Goal: Find specific page/section: Find specific page/section

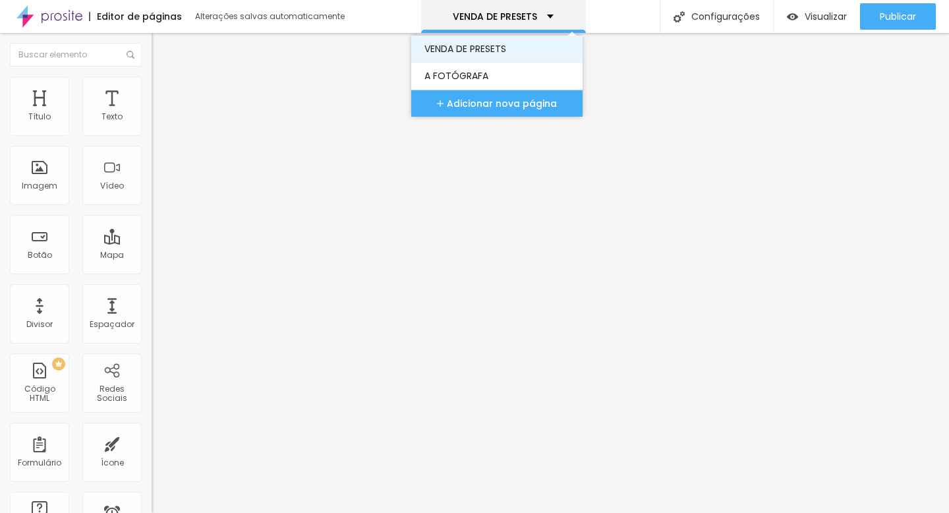
click at [479, 49] on link "VENDA DE PRESETS" at bounding box center [496, 49] width 145 height 26
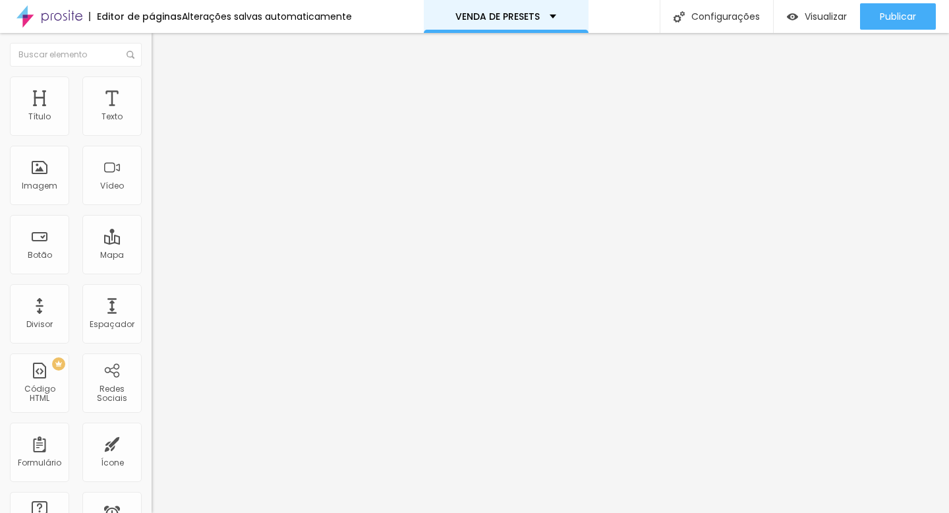
click at [459, 17] on p "VENDA DE PRESETS" at bounding box center [497, 16] width 84 height 9
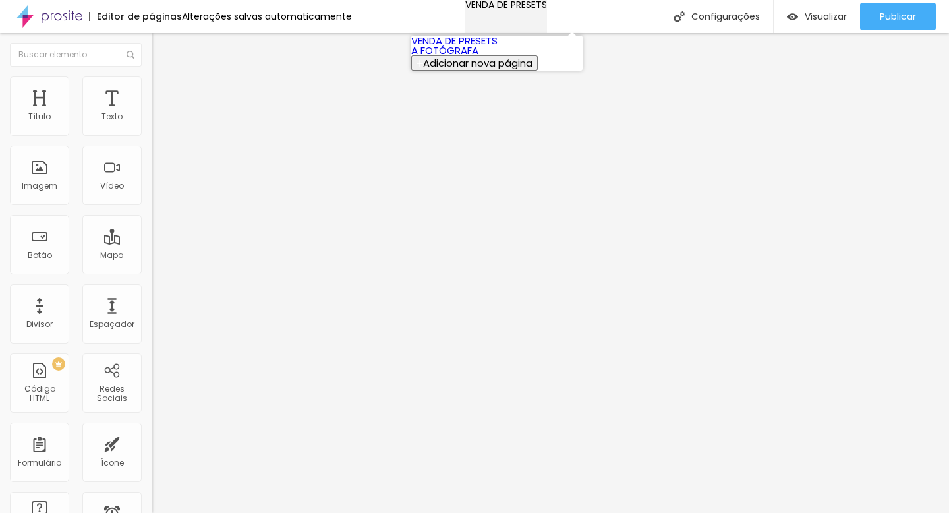
click at [465, 9] on p "VENDA DE PRESETS" at bounding box center [506, 4] width 82 height 9
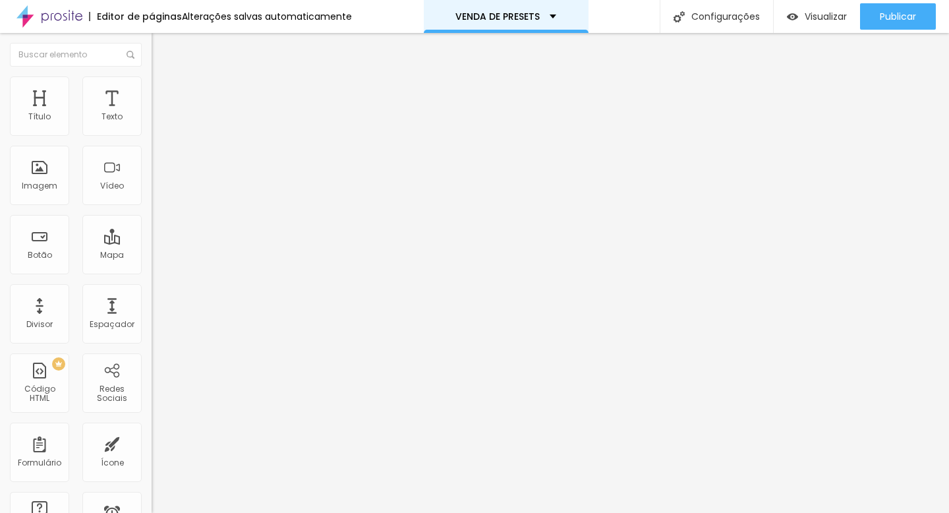
click at [495, 17] on p "VENDA DE PRESETS" at bounding box center [497, 16] width 84 height 9
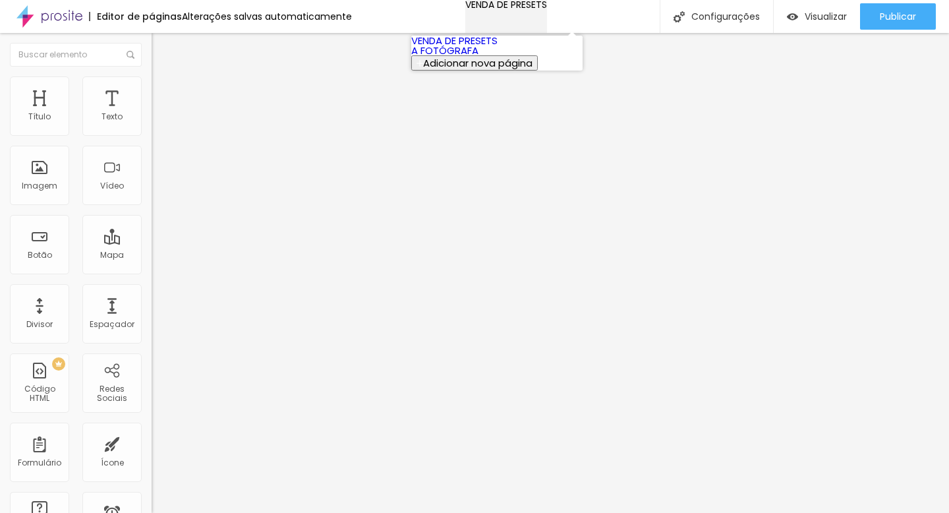
click at [492, 9] on p "VENDA DE PRESETS" at bounding box center [506, 4] width 82 height 9
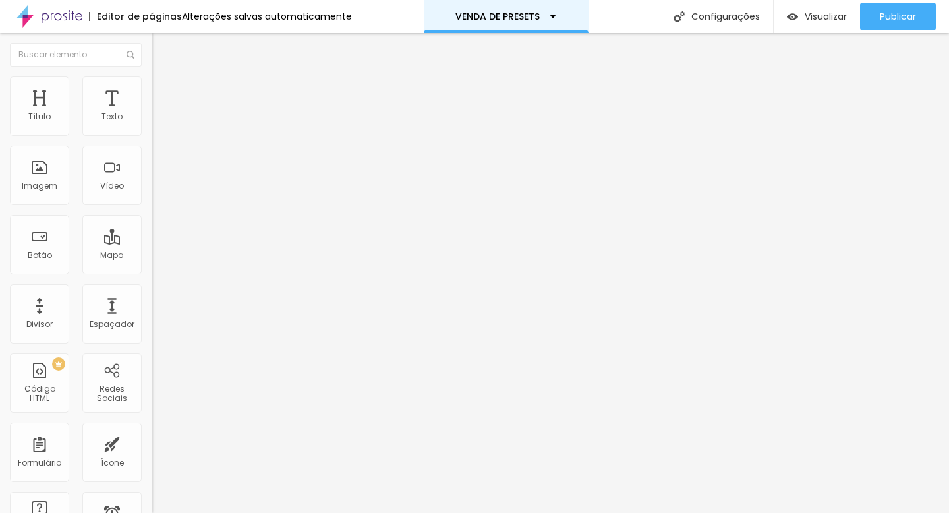
click at [489, 17] on p "VENDA DE PRESETS" at bounding box center [497, 16] width 84 height 9
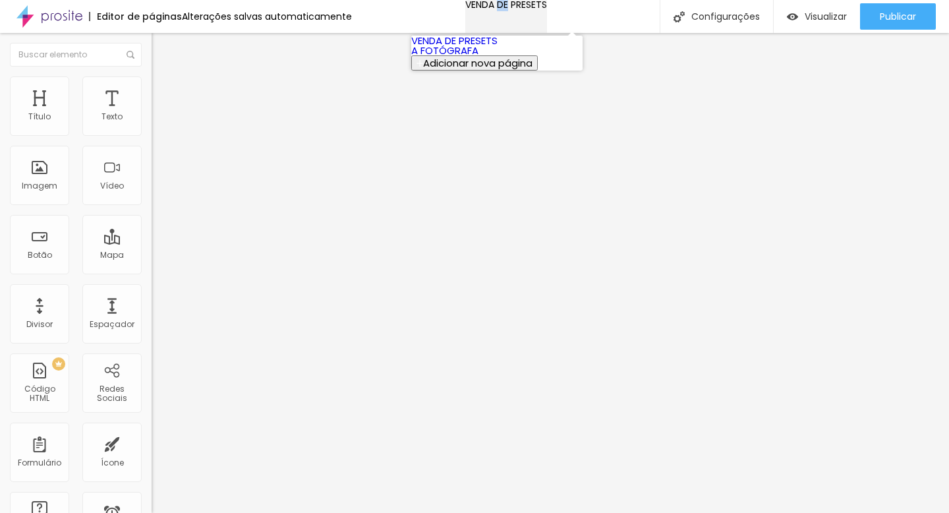
click at [489, 9] on p "VENDA DE PRESETS" at bounding box center [506, 4] width 82 height 9
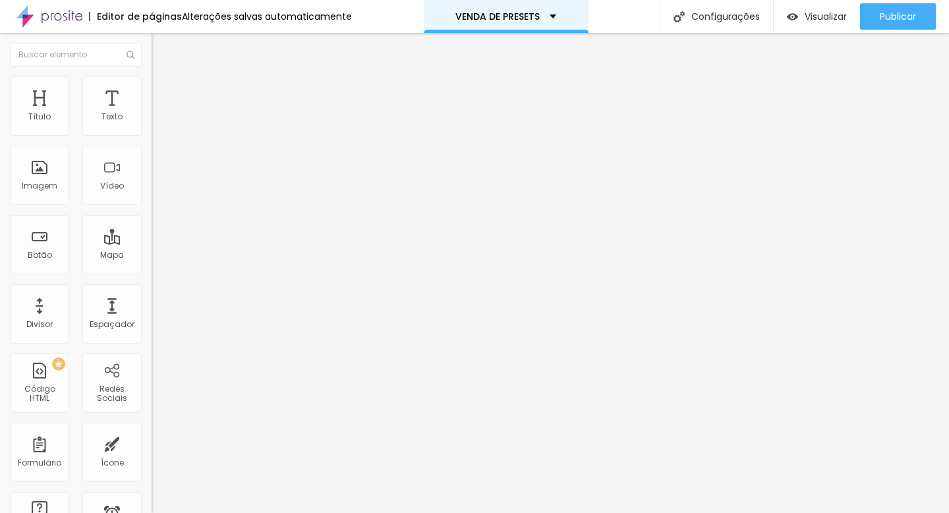
click at [555, 12] on div "VENDA DE PRESETS" at bounding box center [506, 16] width 165 height 33
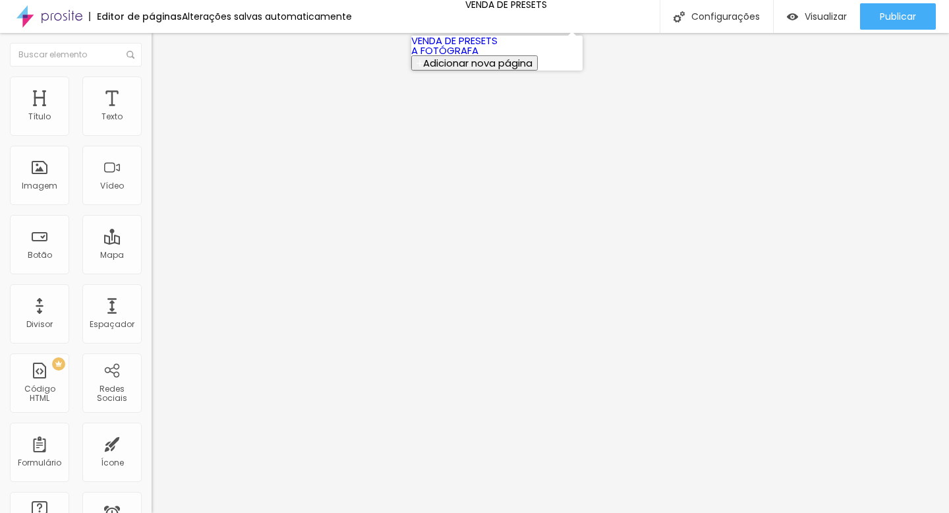
click at [621, 18] on div "Editor de páginas Alterações salvas automaticamente VENDA DE PRESETS Configuraç…" at bounding box center [474, 16] width 949 height 33
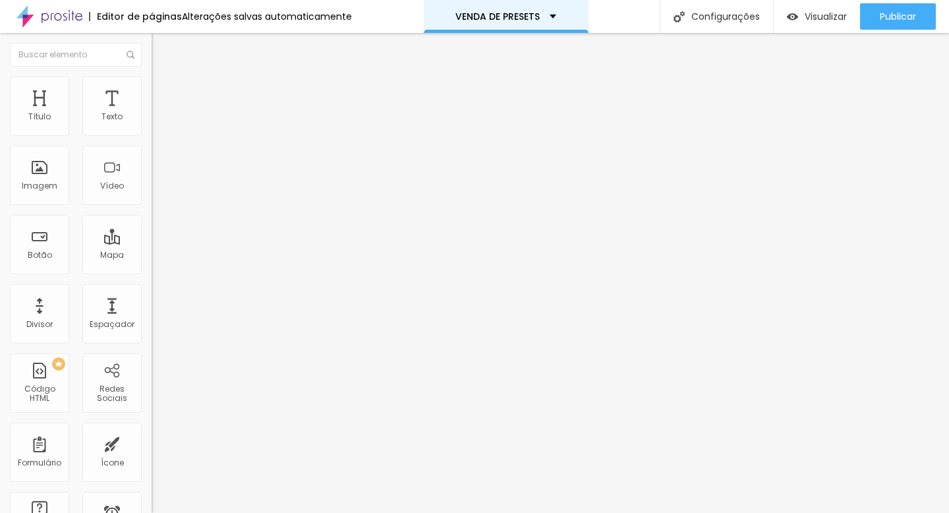
click at [529, 18] on p "VENDA DE PRESETS" at bounding box center [497, 16] width 84 height 9
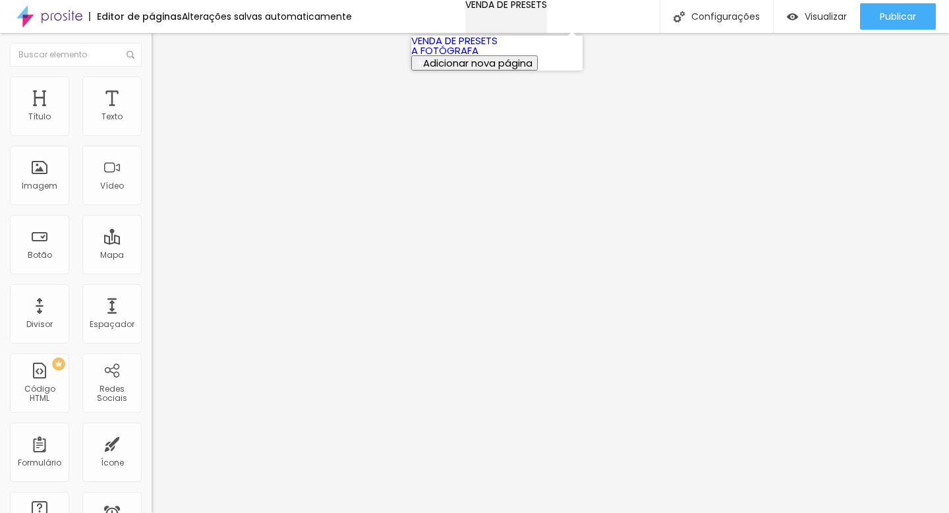
click at [541, 9] on div "VENDA DE PRESETS" at bounding box center [506, 4] width 82 height 9
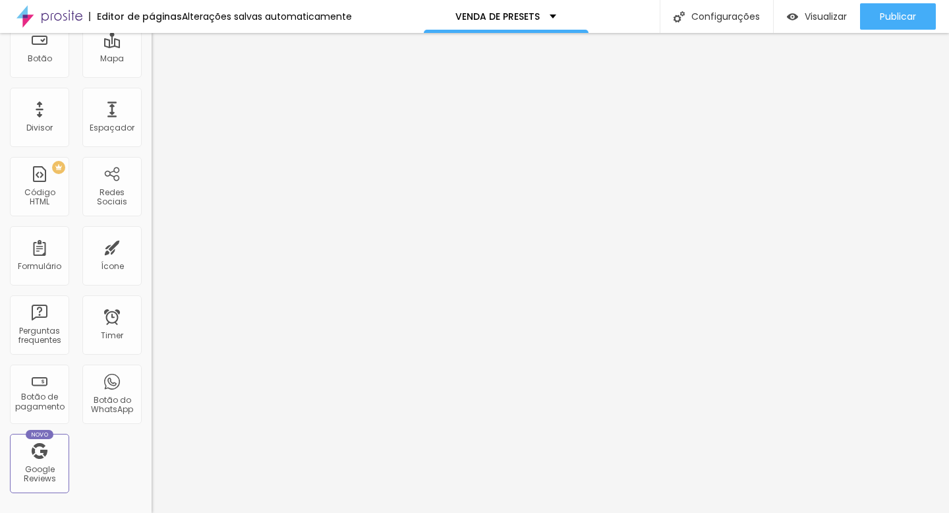
scroll to position [377, 0]
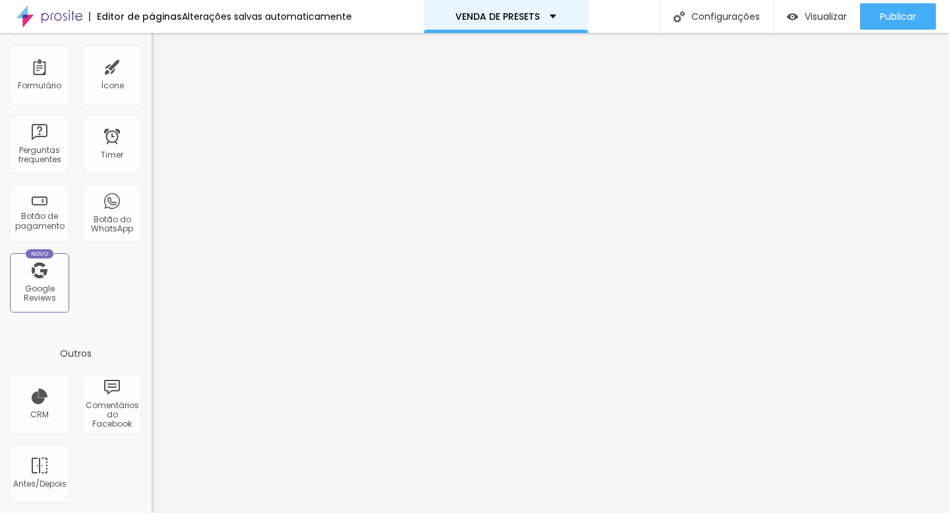
click at [546, 29] on div "VENDA DE PRESETS" at bounding box center [506, 16] width 165 height 33
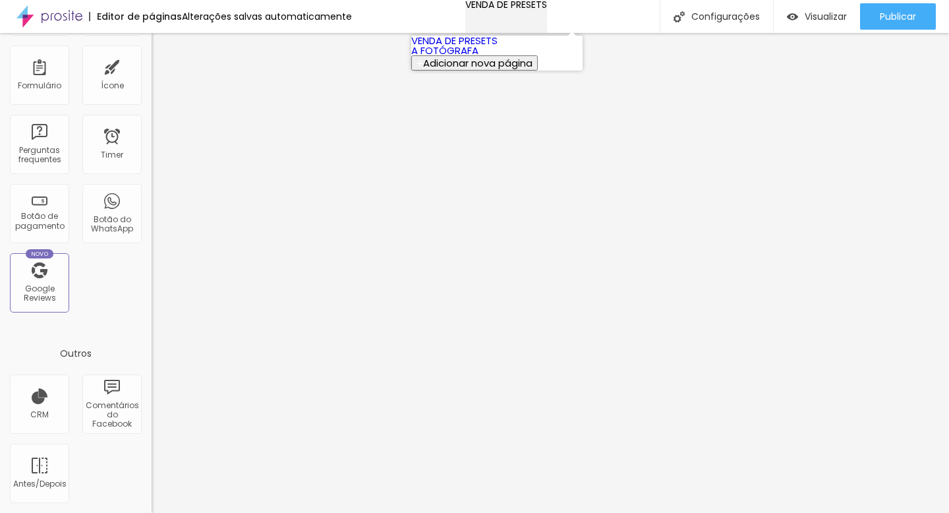
click at [547, 9] on div "VENDA DE PRESETS" at bounding box center [506, 4] width 82 height 9
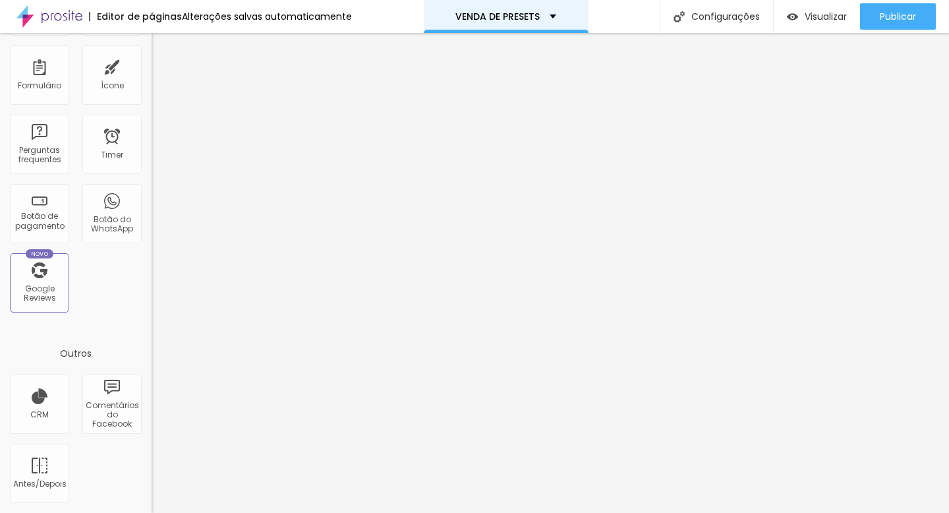
click at [541, 16] on div "VENDA DE PRESETS" at bounding box center [505, 16] width 101 height 9
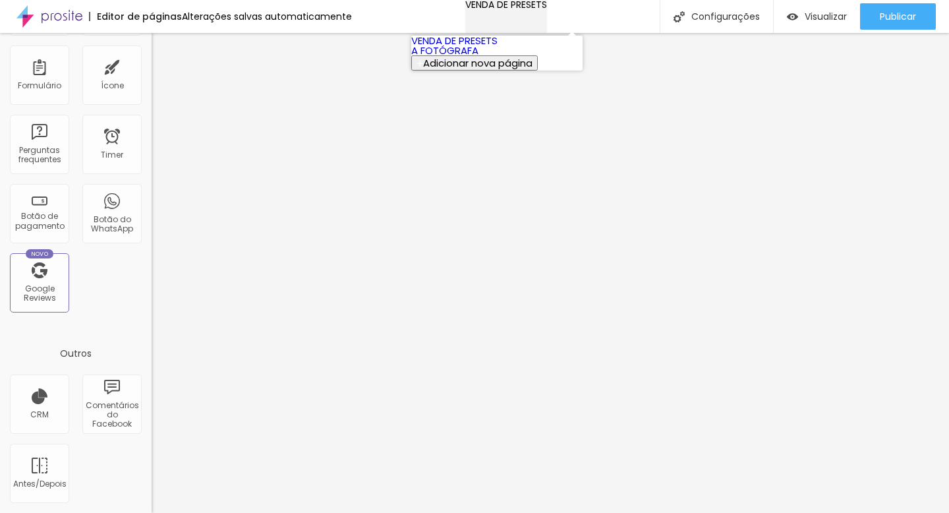
click at [541, 9] on div "VENDA DE PRESETS" at bounding box center [506, 4] width 82 height 9
